Goal: Task Accomplishment & Management: Manage account settings

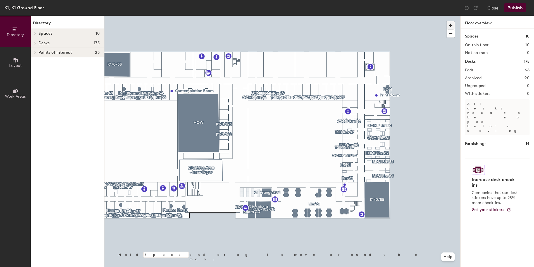
click at [453, 26] on span "button" at bounding box center [451, 25] width 8 height 8
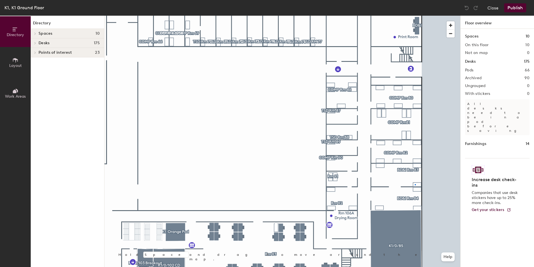
click at [415, 16] on div at bounding box center [283, 16] width 356 height 0
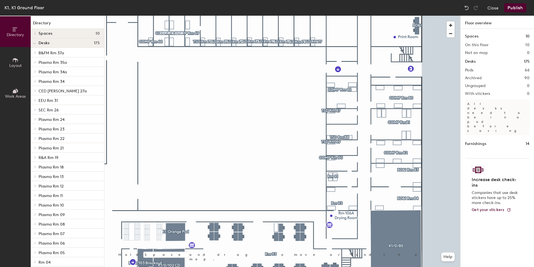
click at [352, 16] on div at bounding box center [283, 16] width 356 height 0
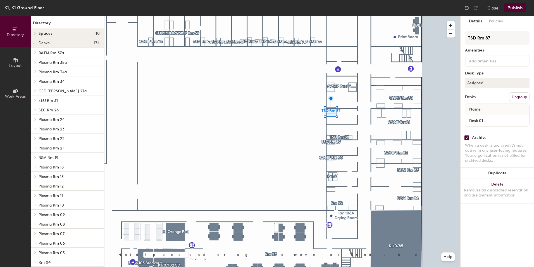
click at [467, 140] on input "checkbox" at bounding box center [466, 137] width 5 height 5
checkbox input "false"
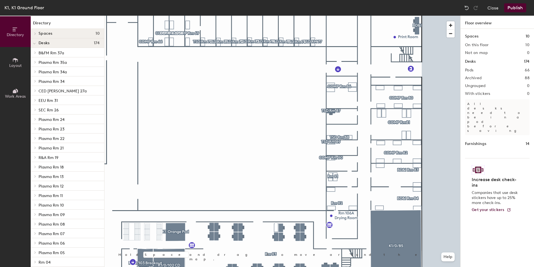
click at [19, 66] on span "Layout" at bounding box center [15, 65] width 13 height 5
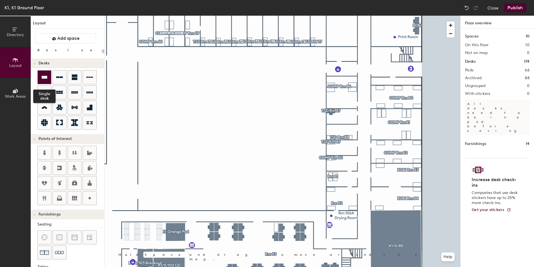
click at [48, 76] on div at bounding box center [44, 76] width 13 height 13
click at [329, 16] on div at bounding box center [283, 16] width 356 height 0
type input "80"
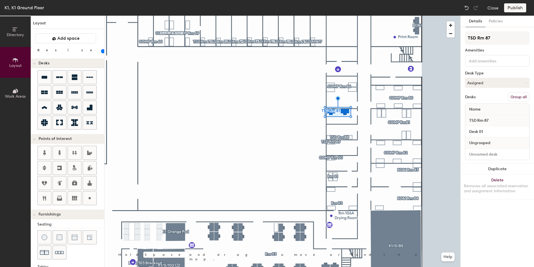
click at [519, 97] on button "Group all" at bounding box center [519, 97] width 22 height 10
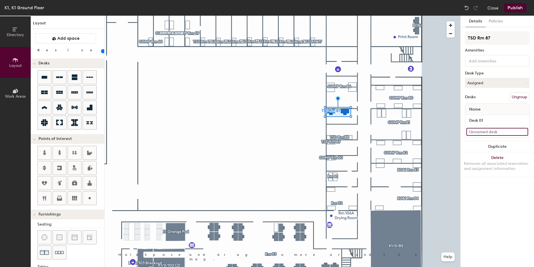
click at [490, 133] on input at bounding box center [498, 132] width 62 height 8
type input "Desk 02"
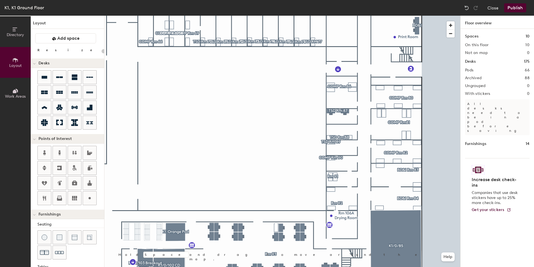
type input "80"
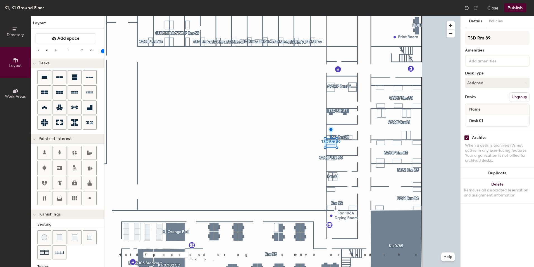
click at [468, 137] on input "checkbox" at bounding box center [466, 137] width 5 height 5
checkbox input "false"
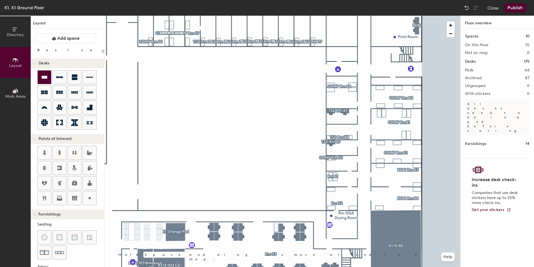
click at [43, 75] on icon at bounding box center [44, 77] width 7 height 7
click at [323, 16] on div at bounding box center [283, 16] width 356 height 0
type input "80"
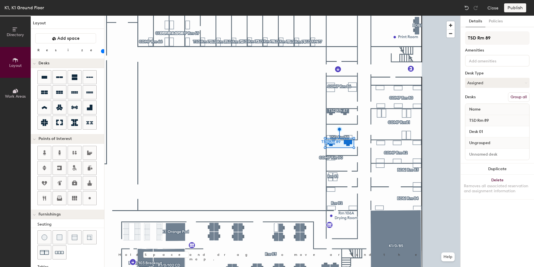
click at [517, 95] on button "Group all" at bounding box center [519, 97] width 22 height 10
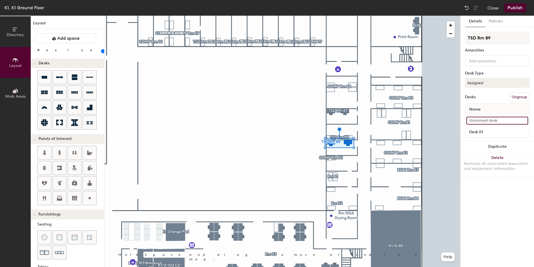
click at [489, 119] on input at bounding box center [498, 121] width 62 height 8
type input "Desk 02"
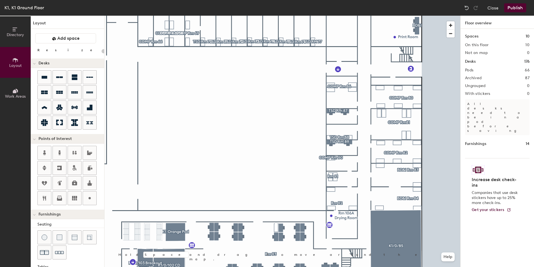
type input "80"
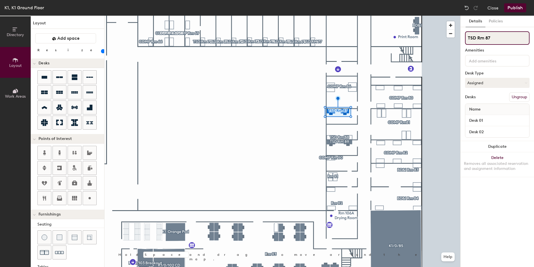
click at [453, 38] on div "Directory Layout Work Areas Layout Add space Resize Desks Points of Interest Fu…" at bounding box center [267, 141] width 534 height 251
type input "CD Rm 87"
click at [445, 40] on div "Directory Layout Work Areas Layout Add space Resize Desks Points of Interest Fu…" at bounding box center [267, 141] width 534 height 251
type input "CD Rm 89"
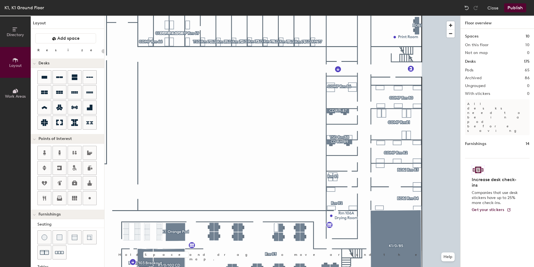
click at [516, 8] on button "Publish" at bounding box center [515, 7] width 22 height 9
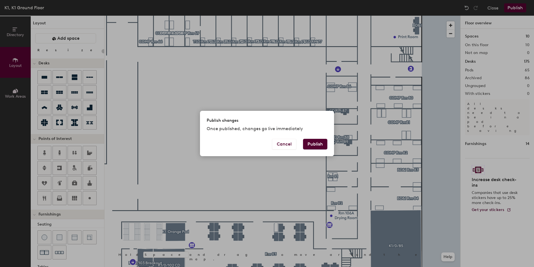
click at [323, 146] on button "Publish" at bounding box center [315, 144] width 24 height 11
type input "20"
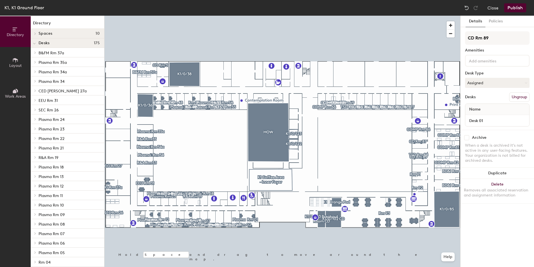
click at [470, 138] on div "Archive" at bounding box center [497, 137] width 65 height 5
click at [467, 138] on input "checkbox" at bounding box center [466, 137] width 5 height 5
checkbox input "true"
click at [467, 138] on input "checkbox" at bounding box center [466, 137] width 5 height 5
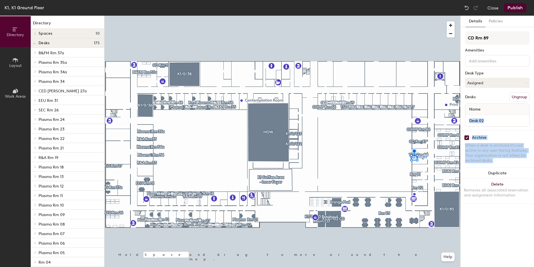
checkbox input "true"
click at [414, 16] on div at bounding box center [283, 16] width 356 height 0
click at [468, 137] on input "checkbox" at bounding box center [466, 137] width 5 height 5
checkbox input "true"
click at [468, 137] on input "checkbox" at bounding box center [466, 137] width 5 height 5
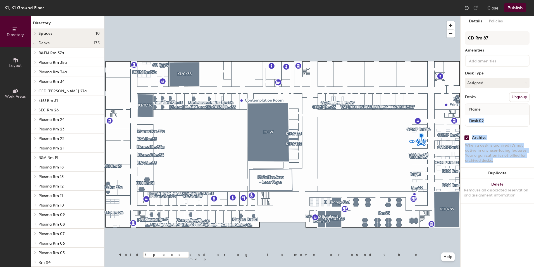
checkbox input "true"
click at [516, 7] on button "Publish" at bounding box center [515, 7] width 22 height 9
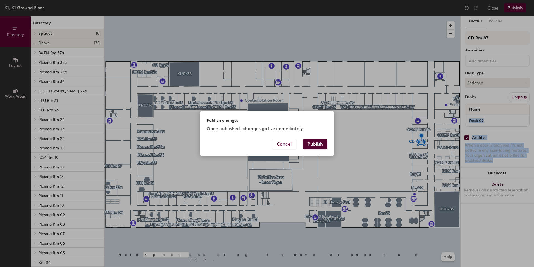
click at [320, 142] on button "Publish" at bounding box center [315, 144] width 24 height 11
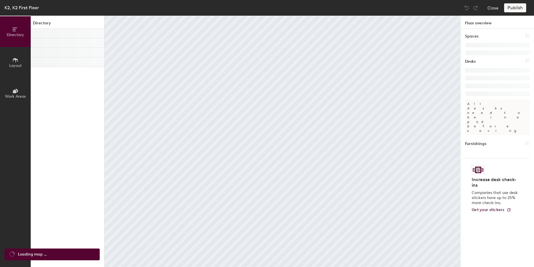
click at [13, 96] on span "Work Areas" at bounding box center [15, 96] width 21 height 5
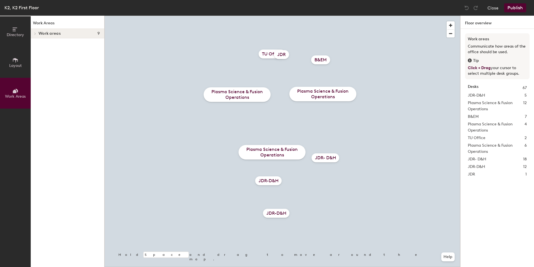
click at [322, 58] on div "B&EM" at bounding box center [320, 59] width 19 height 9
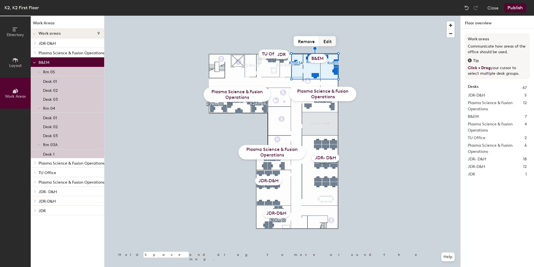
click at [331, 42] on button "Edit" at bounding box center [327, 41] width 17 height 10
type input "Estates"
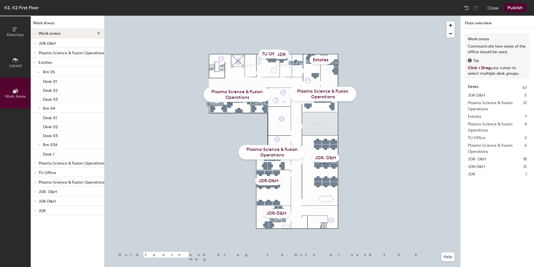
click at [519, 5] on button "Publish" at bounding box center [515, 7] width 22 height 9
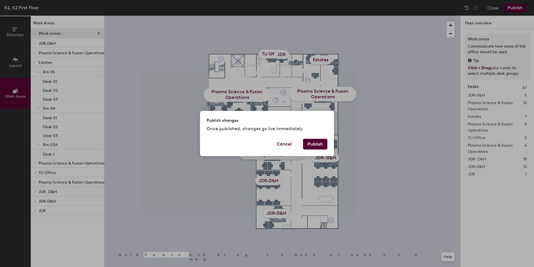
click at [326, 148] on button "Publish" at bounding box center [315, 144] width 24 height 11
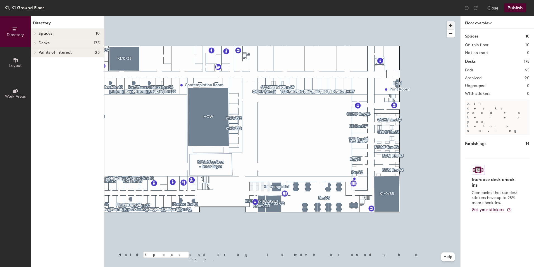
click at [452, 23] on span "button" at bounding box center [451, 25] width 8 height 8
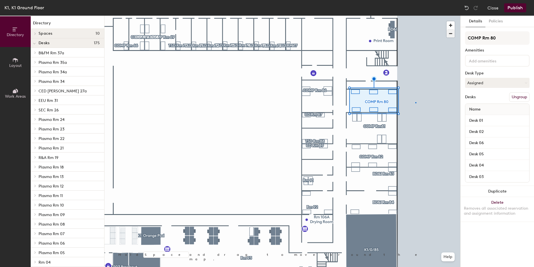
click at [416, 16] on div at bounding box center [283, 16] width 356 height 0
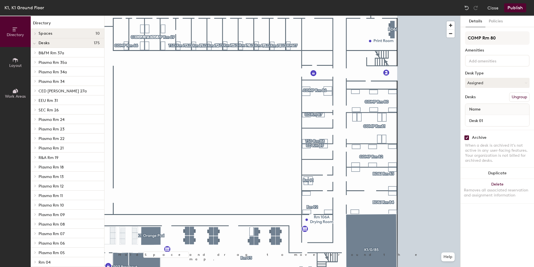
click at [467, 135] on input "checkbox" at bounding box center [466, 137] width 5 height 5
checkbox input "false"
click at [468, 136] on input "checkbox" at bounding box center [466, 137] width 5 height 5
checkbox input "false"
click at [468, 136] on input "checkbox" at bounding box center [466, 137] width 5 height 5
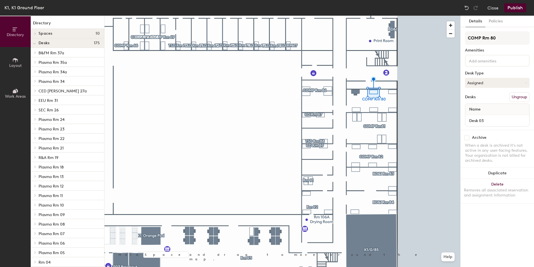
checkbox input "false"
click at [467, 139] on input "checkbox" at bounding box center [466, 137] width 5 height 5
checkbox input "false"
click at [468, 136] on input "checkbox" at bounding box center [466, 137] width 5 height 5
checkbox input "false"
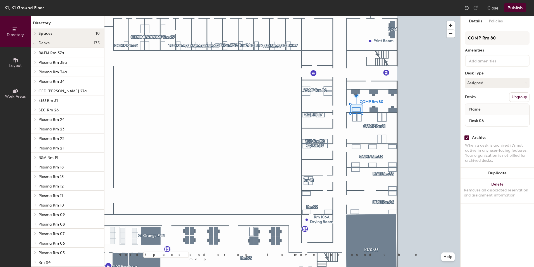
click at [465, 135] on div "Archive When a desk is archived it's not active in any user-facing features. Yo…" at bounding box center [497, 150] width 73 height 40
click at [467, 136] on input "checkbox" at bounding box center [466, 137] width 5 height 5
checkbox input "false"
click at [479, 62] on input at bounding box center [493, 60] width 50 height 7
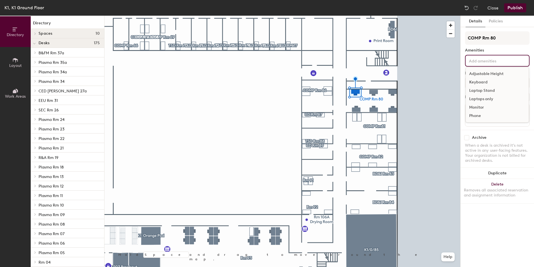
click at [485, 70] on div "Adjustable Height" at bounding box center [497, 74] width 63 height 8
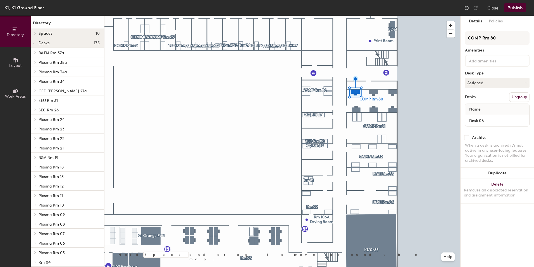
click at [489, 57] on input at bounding box center [493, 60] width 50 height 7
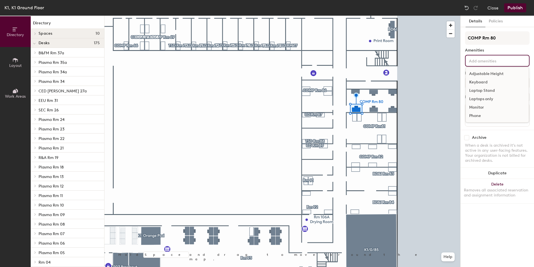
click at [487, 71] on div "Adjustable Height" at bounding box center [497, 74] width 63 height 8
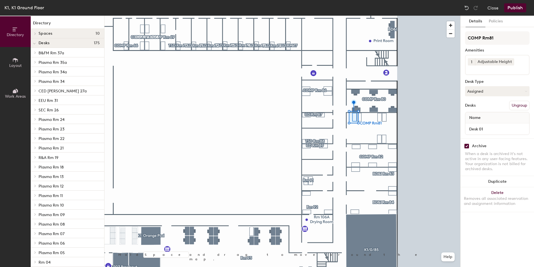
click at [467, 145] on input "checkbox" at bounding box center [466, 145] width 5 height 5
checkbox input "false"
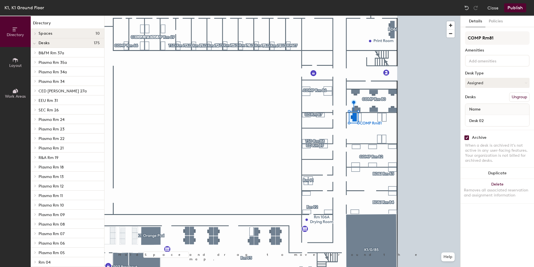
click at [463, 141] on div "Archive When a desk is archived it's not active in any user-facing features. Yo…" at bounding box center [497, 150] width 73 height 40
click at [467, 136] on input "checkbox" at bounding box center [466, 137] width 5 height 5
checkbox input "false"
click at [466, 137] on input "checkbox" at bounding box center [466, 137] width 5 height 5
checkbox input "false"
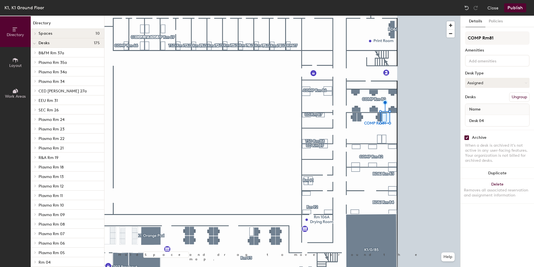
click at [466, 136] on input "checkbox" at bounding box center [466, 137] width 5 height 5
checkbox input "false"
click at [468, 139] on input "checkbox" at bounding box center [466, 137] width 5 height 5
checkbox input "false"
click at [467, 138] on input "checkbox" at bounding box center [466, 137] width 5 height 5
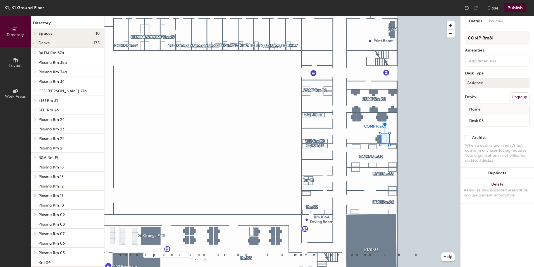
checkbox input "false"
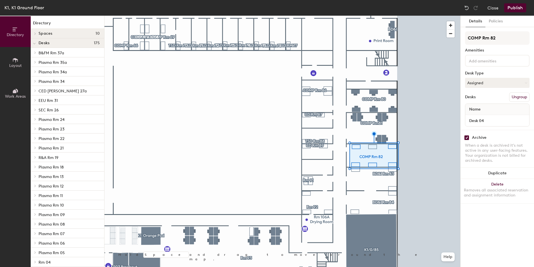
click at [468, 137] on input "checkbox" at bounding box center [466, 137] width 5 height 5
checkbox input "false"
click at [468, 137] on input "checkbox" at bounding box center [466, 137] width 5 height 5
checkbox input "false"
click at [467, 137] on input "checkbox" at bounding box center [466, 137] width 5 height 5
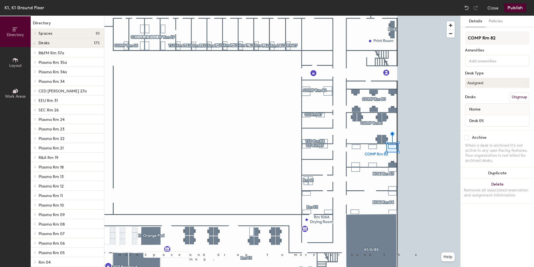
checkbox input "false"
click at [466, 137] on input "checkbox" at bounding box center [466, 137] width 5 height 5
checkbox input "false"
click at [465, 136] on input "checkbox" at bounding box center [466, 137] width 5 height 5
checkbox input "false"
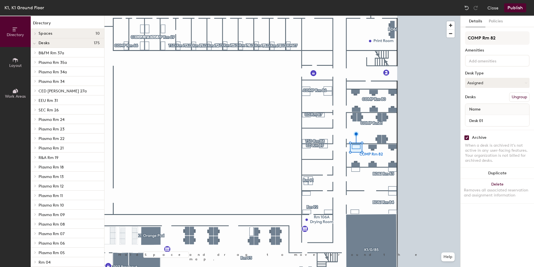
click at [467, 138] on input "checkbox" at bounding box center [466, 137] width 5 height 5
checkbox input "false"
click at [468, 139] on input "checkbox" at bounding box center [466, 137] width 5 height 5
checkbox input "false"
click at [466, 137] on input "checkbox" at bounding box center [466, 137] width 5 height 5
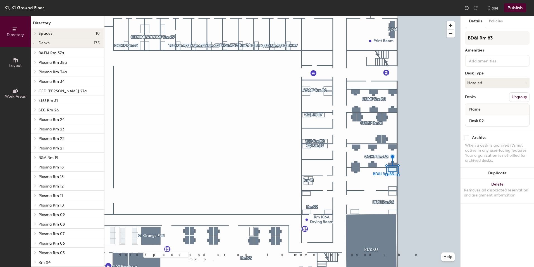
checkbox input "false"
click at [466, 137] on input "checkbox" at bounding box center [466, 137] width 5 height 5
checkbox input "false"
click at [466, 139] on input "checkbox" at bounding box center [466, 137] width 5 height 5
checkbox input "false"
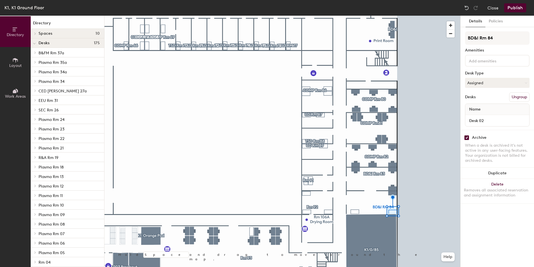
click at [467, 137] on input "checkbox" at bounding box center [466, 137] width 5 height 5
checkbox input "false"
click at [467, 136] on input "checkbox" at bounding box center [466, 137] width 5 height 5
checkbox input "false"
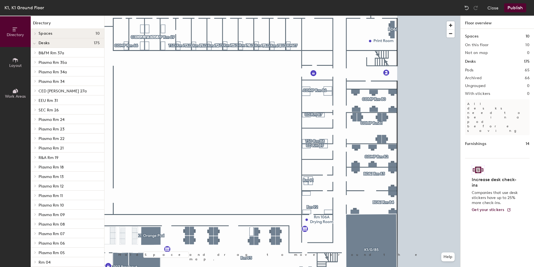
click at [16, 63] on span "Layout" at bounding box center [15, 65] width 13 height 5
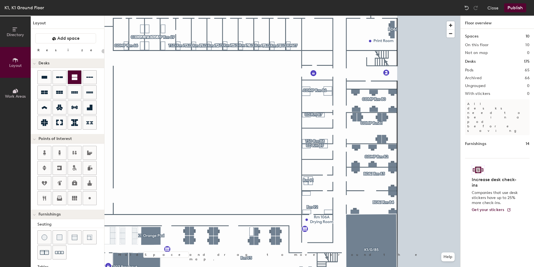
click at [70, 78] on div at bounding box center [74, 76] width 13 height 13
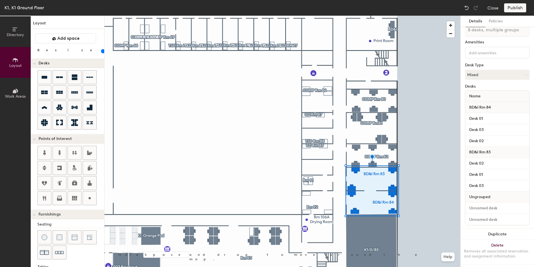
scroll to position [15, 0]
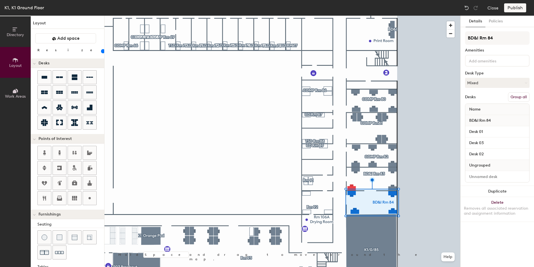
click at [524, 98] on button "Group all" at bounding box center [519, 97] width 22 height 10
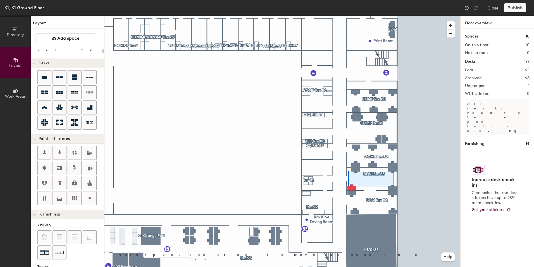
click at [348, 16] on div at bounding box center [283, 16] width 356 height 0
type input "80"
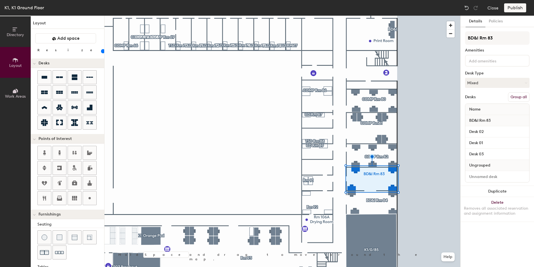
click at [522, 96] on button "Group all" at bounding box center [519, 97] width 22 height 10
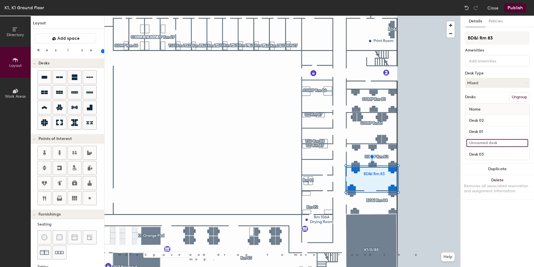
click at [473, 139] on input at bounding box center [498, 143] width 62 height 8
type input "Desk 04"
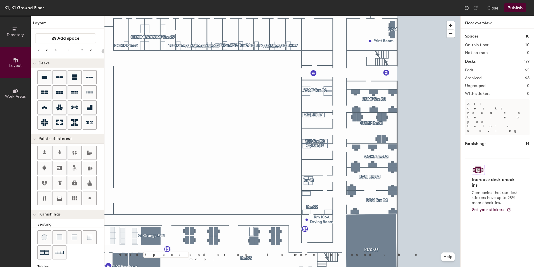
type input "80"
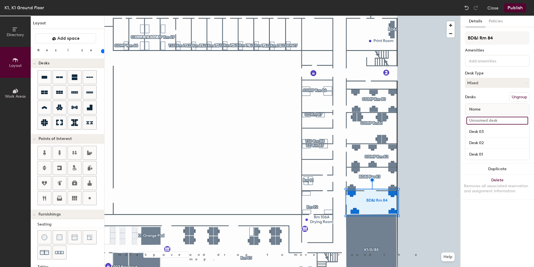
click at [498, 121] on input at bounding box center [498, 121] width 62 height 8
type input "Desk 04"
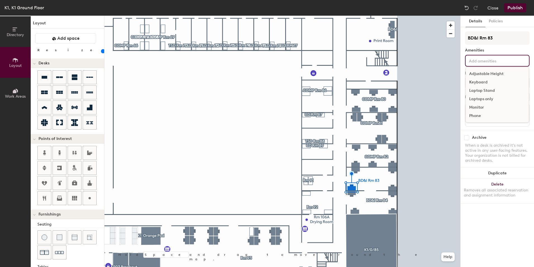
click at [479, 59] on input at bounding box center [493, 60] width 50 height 7
click at [480, 70] on div "Adjustable Height" at bounding box center [497, 74] width 63 height 8
click at [490, 64] on div "Adjustable Height Keyboard Laptop Stand Laptops only Monitor Phone" at bounding box center [497, 61] width 65 height 12
click at [485, 74] on div "Adjustable Height" at bounding box center [497, 74] width 63 height 8
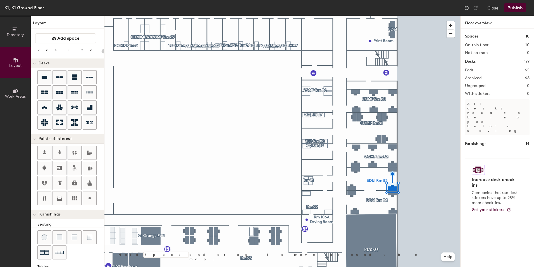
click at [396, 16] on div at bounding box center [283, 16] width 356 height 0
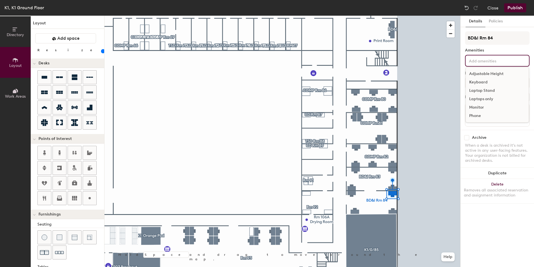
click at [474, 63] on input at bounding box center [493, 60] width 50 height 7
click at [472, 75] on div "Adjustable Height" at bounding box center [497, 74] width 63 height 8
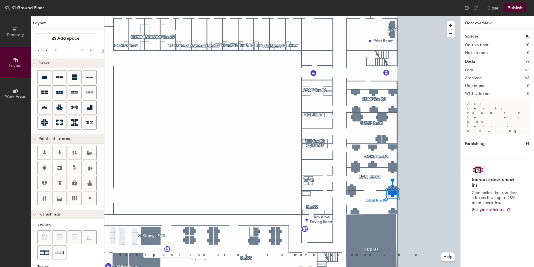
type input "80"
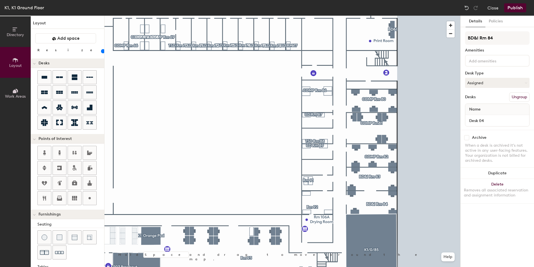
click at [481, 58] on input at bounding box center [493, 60] width 50 height 7
click at [468, 139] on input "checkbox" at bounding box center [466, 137] width 5 height 5
checkbox input "false"
click at [465, 139] on input "checkbox" at bounding box center [466, 137] width 5 height 5
checkbox input "false"
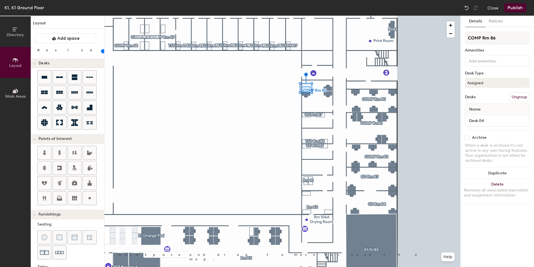
click at [396, 16] on div at bounding box center [283, 16] width 356 height 0
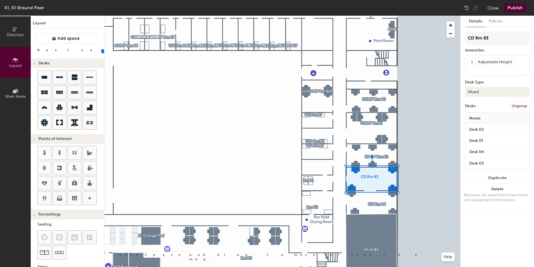
click at [489, 87] on button "Mixed" at bounding box center [497, 92] width 65 height 10
click at [482, 107] on div "Assigned" at bounding box center [494, 109] width 56 height 8
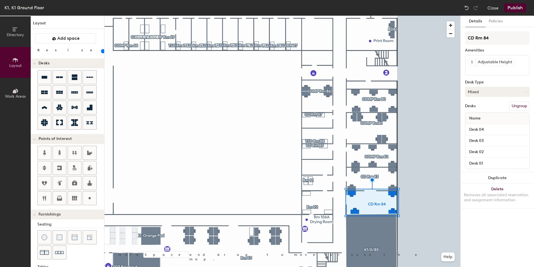
click at [502, 94] on button "Mixed" at bounding box center [497, 92] width 65 height 10
click at [486, 107] on div "Assigned" at bounding box center [494, 109] width 56 height 8
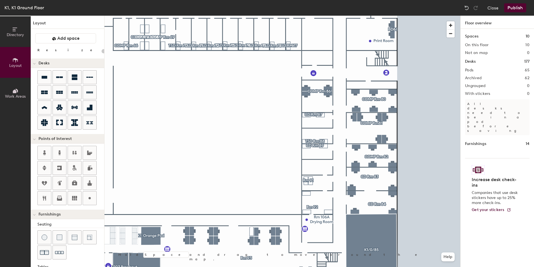
type input "80"
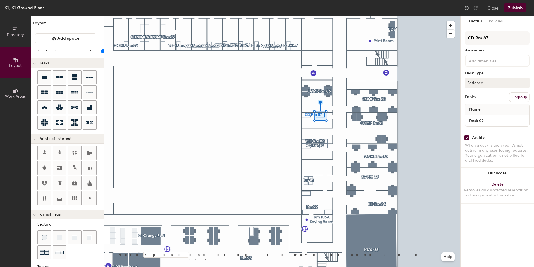
click at [464, 139] on div "Archive When a desk is archived it's not active in any user-facing features. Yo…" at bounding box center [497, 150] width 73 height 40
click at [465, 137] on input "checkbox" at bounding box center [466, 137] width 5 height 5
checkbox input "false"
click at [465, 139] on input "checkbox" at bounding box center [466, 137] width 5 height 5
checkbox input "false"
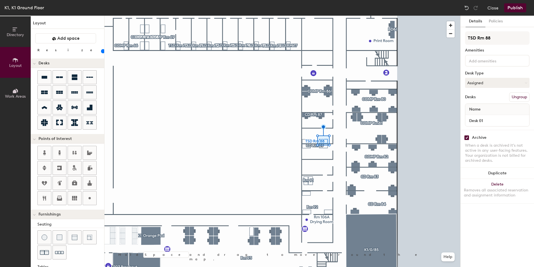
click at [468, 137] on input "checkbox" at bounding box center [466, 137] width 5 height 5
checkbox input "false"
click at [307, 16] on div at bounding box center [283, 16] width 356 height 0
click at [465, 137] on input "checkbox" at bounding box center [466, 137] width 5 height 5
checkbox input "false"
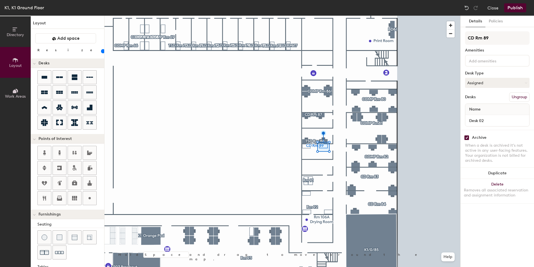
click at [466, 137] on input "checkbox" at bounding box center [466, 137] width 5 height 5
checkbox input "false"
click at [464, 136] on div "Archive When a desk is archived it's not active in any user-facing features. Yo…" at bounding box center [497, 150] width 73 height 40
click at [466, 138] on input "checkbox" at bounding box center [466, 137] width 5 height 5
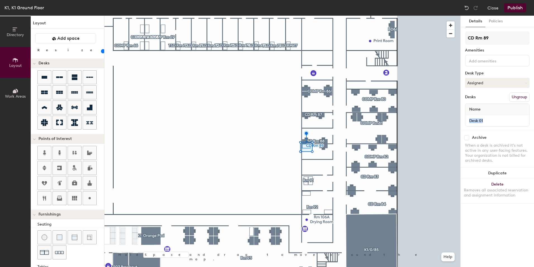
checkbox input "false"
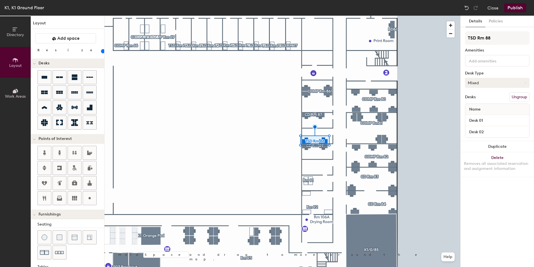
click at [471, 79] on button "Mixed" at bounding box center [497, 83] width 65 height 10
click at [471, 98] on div "Assigned" at bounding box center [494, 100] width 56 height 8
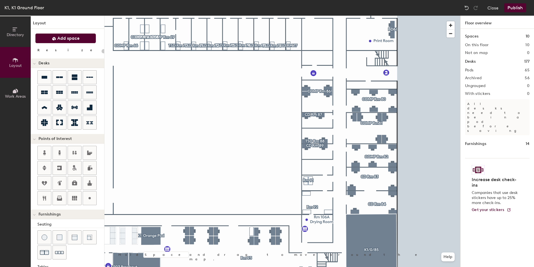
click at [57, 42] on button "Add space" at bounding box center [65, 38] width 61 height 10
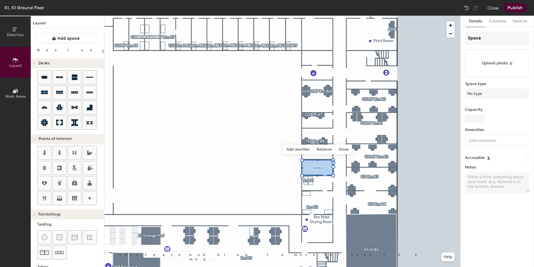
type input "20"
drag, startPoint x: 479, startPoint y: 35, endPoint x: 467, endPoint y: 36, distance: 11.8
click at [467, 36] on input "Space" at bounding box center [497, 37] width 65 height 13
type input "R"
type input "20"
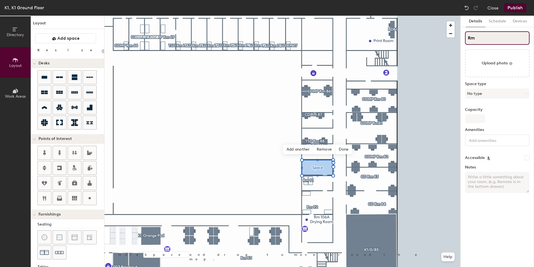
type input "Rm"
type input "20"
type input "Rm 90"
type input "20"
type input "Rm 90"
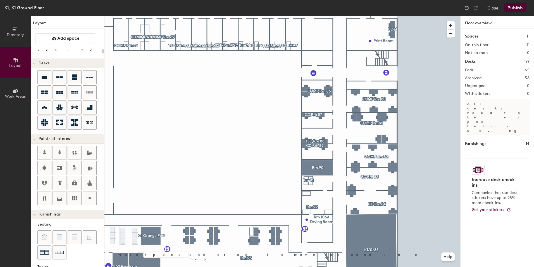
type input "80"
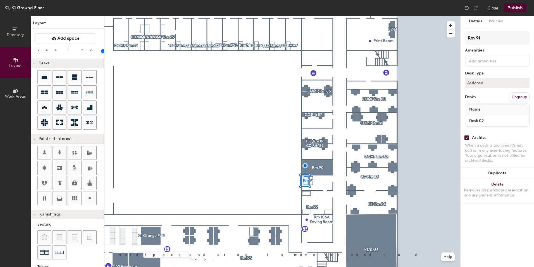
click at [468, 141] on div "Archive When a desk is archived it's not active in any user-facing features. Yo…" at bounding box center [497, 150] width 73 height 40
click at [468, 139] on input "checkbox" at bounding box center [466, 137] width 5 height 5
checkbox input "false"
click at [464, 139] on div "Archive When a desk is archived it's not active in any user-facing features. Yo…" at bounding box center [497, 150] width 73 height 40
click at [469, 137] on div "Archive" at bounding box center [497, 137] width 65 height 5
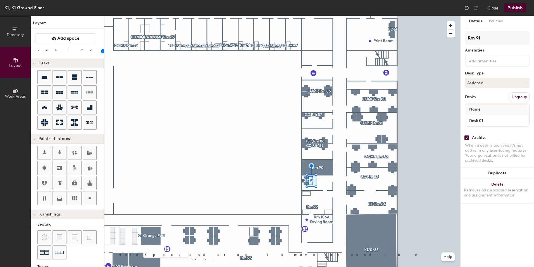
click at [468, 138] on input "checkbox" at bounding box center [466, 137] width 5 height 5
checkbox input "false"
click at [485, 67] on div "Rm 91 Amenities Desk Type Assigned Desks Ungroup Name Desk 02" at bounding box center [497, 80] width 65 height 98
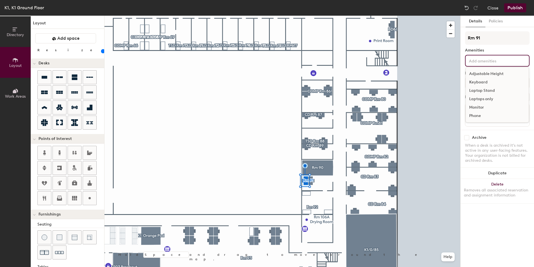
click at [486, 64] on div "Adjustable Height Keyboard Laptop Stand Laptops only Monitor Phone" at bounding box center [497, 61] width 65 height 12
type input "a"
click at [485, 72] on div "Adjustable Height" at bounding box center [497, 74] width 63 height 8
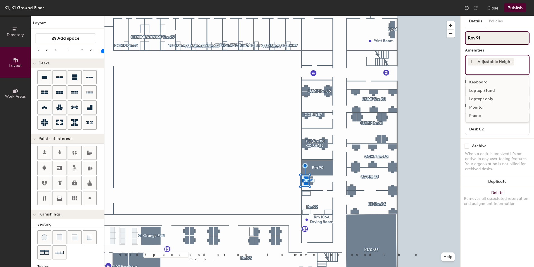
click at [469, 39] on input "Rm 91" at bounding box center [497, 37] width 65 height 13
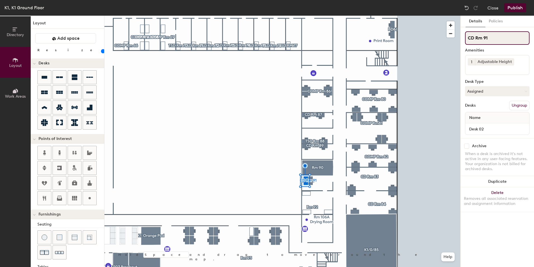
type input "CD Rm 91"
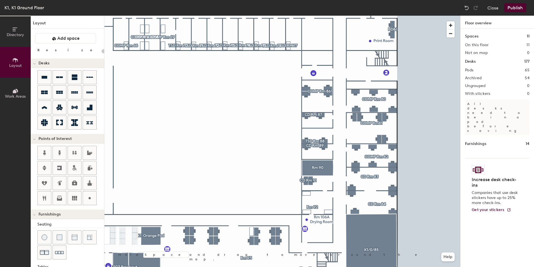
click at [328, 16] on div at bounding box center [283, 16] width 356 height 0
type input "80"
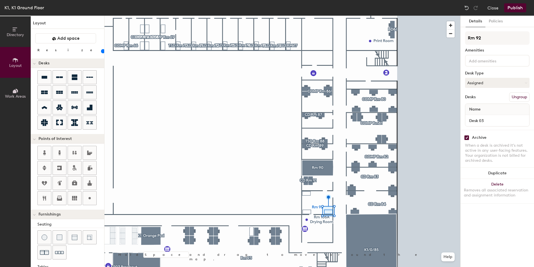
click at [465, 137] on input "checkbox" at bounding box center [466, 137] width 5 height 5
checkbox input "false"
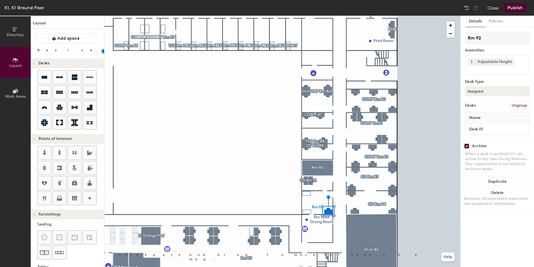
type input "80"
click at [468, 148] on input "checkbox" at bounding box center [466, 145] width 5 height 5
checkbox input "false"
click at [468, 146] on input "checkbox" at bounding box center [466, 145] width 5 height 5
checkbox input "false"
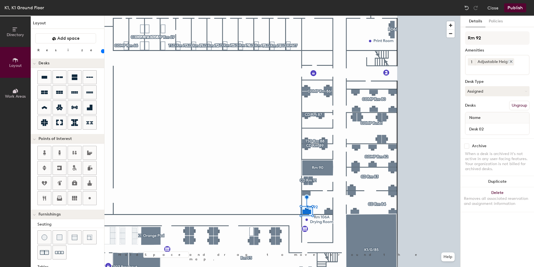
click at [512, 62] on icon at bounding box center [511, 62] width 4 height 4
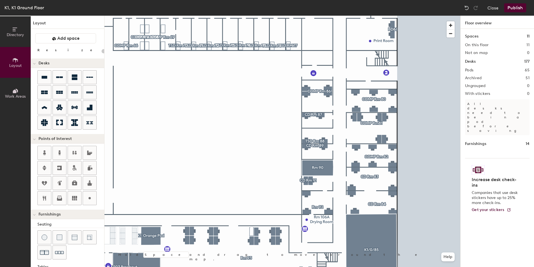
click at [521, 10] on button "Publish" at bounding box center [515, 7] width 22 height 9
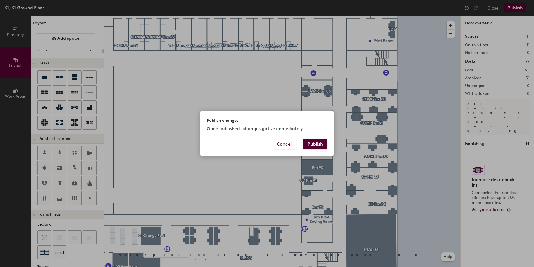
click at [317, 144] on button "Publish" at bounding box center [315, 144] width 24 height 11
type input "20"
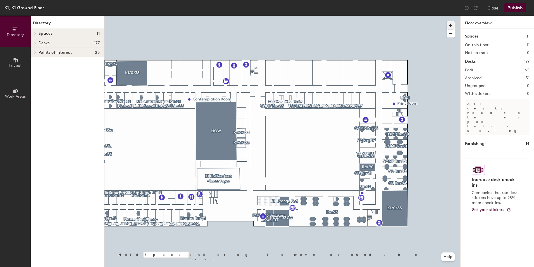
click at [451, 24] on span "button" at bounding box center [451, 25] width 8 height 8
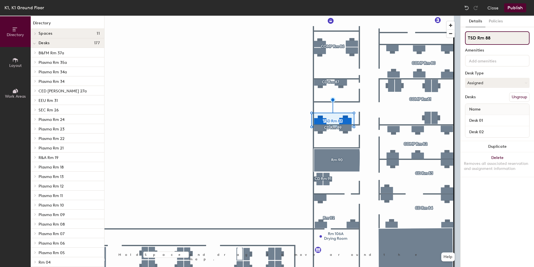
drag, startPoint x: 475, startPoint y: 37, endPoint x: 456, endPoint y: 37, distance: 19.0
click at [456, 37] on div "Directory Layout Work Areas Directory Spaces 11 HOW K1 Orange Pod K1 Coffee Are…" at bounding box center [267, 141] width 534 height 251
type input "CD Rm 88"
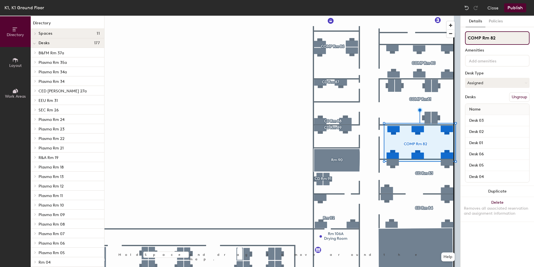
drag, startPoint x: 481, startPoint y: 34, endPoint x: 463, endPoint y: 37, distance: 18.1
click at [463, 37] on div "Details Policies COMP Rm 82 Amenities Desk Type Assigned Desks Ungroup Name Des…" at bounding box center [497, 141] width 73 height 251
type input "CD Rm 82"
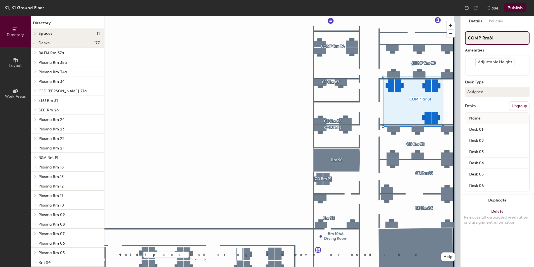
click at [455, 37] on div "Directory Layout Work Areas Directory Spaces 11 HOW K1 Orange Pod K1 Coffee Are…" at bounding box center [267, 141] width 534 height 251
type input "CD Rm81"
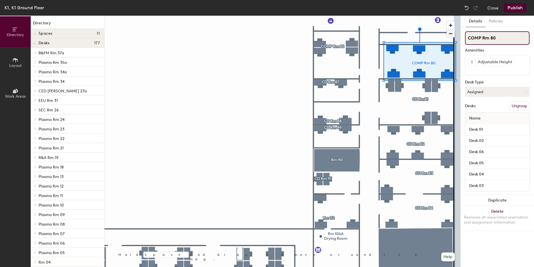
drag, startPoint x: 480, startPoint y: 37, endPoint x: 453, endPoint y: 37, distance: 27.1
click at [453, 37] on div "Directory Layout Work Areas Directory Spaces 11 HOW K1 Orange Pod K1 Coffee Are…" at bounding box center [267, 141] width 534 height 251
type input "CD Rm 80"
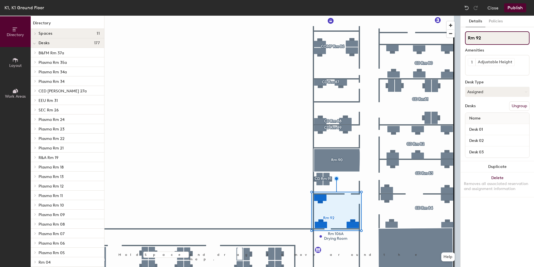
click at [469, 39] on input "Rm 92" at bounding box center [497, 37] width 65 height 13
type input "CD Rm 92"
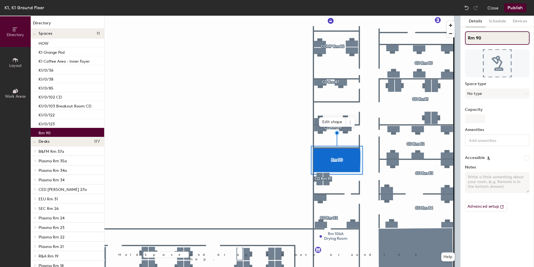
click at [471, 39] on input "Rm 90" at bounding box center [497, 37] width 65 height 13
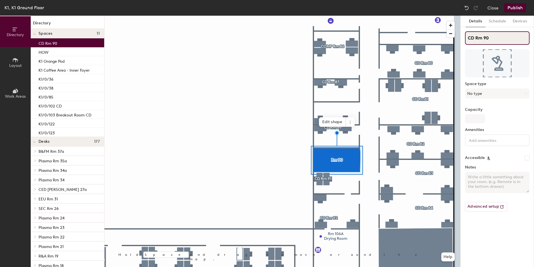
type input "CD Rm 90"
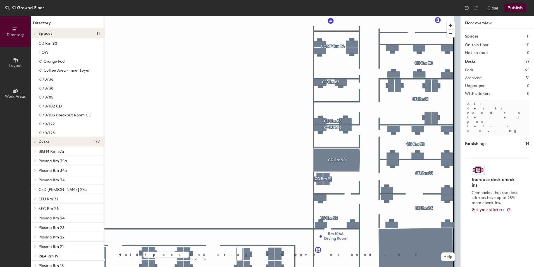
click at [515, 9] on button "Publish" at bounding box center [515, 7] width 22 height 9
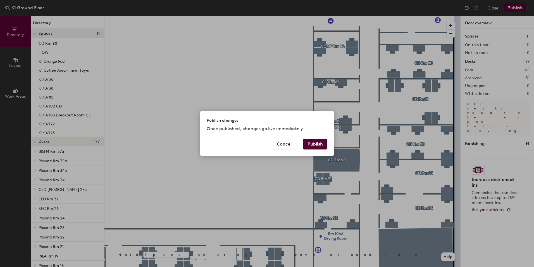
click at [316, 141] on button "Publish" at bounding box center [315, 144] width 24 height 11
